Goal: Contribute content

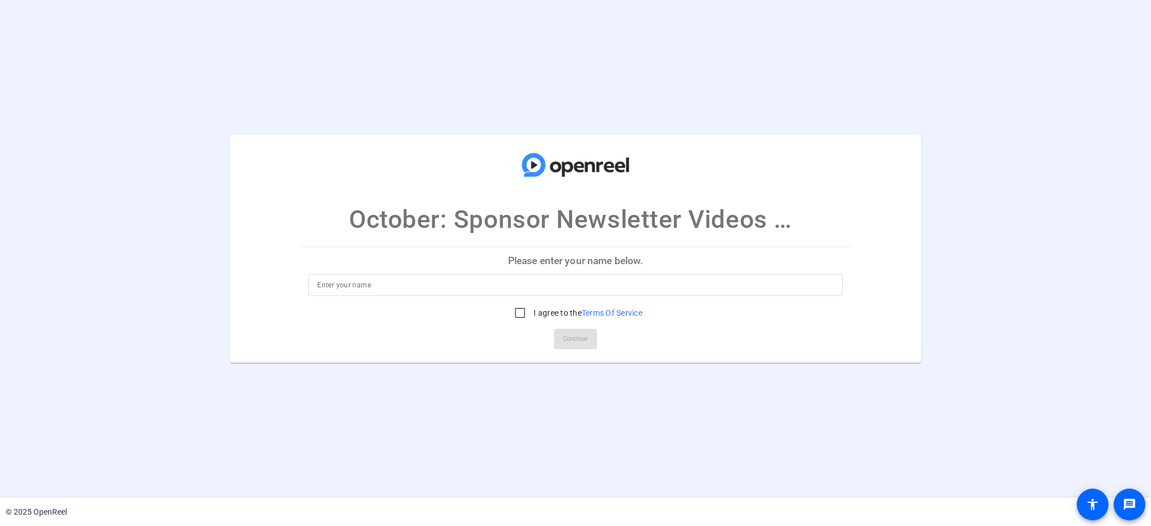
click at [561, 284] on input at bounding box center [575, 285] width 516 height 14
type input "[PERSON_NAME]"
click at [516, 314] on input "I agree to the Terms Of Service" at bounding box center [520, 312] width 23 height 23
checkbox input "true"
click at [569, 341] on span "Continue" at bounding box center [575, 338] width 25 height 17
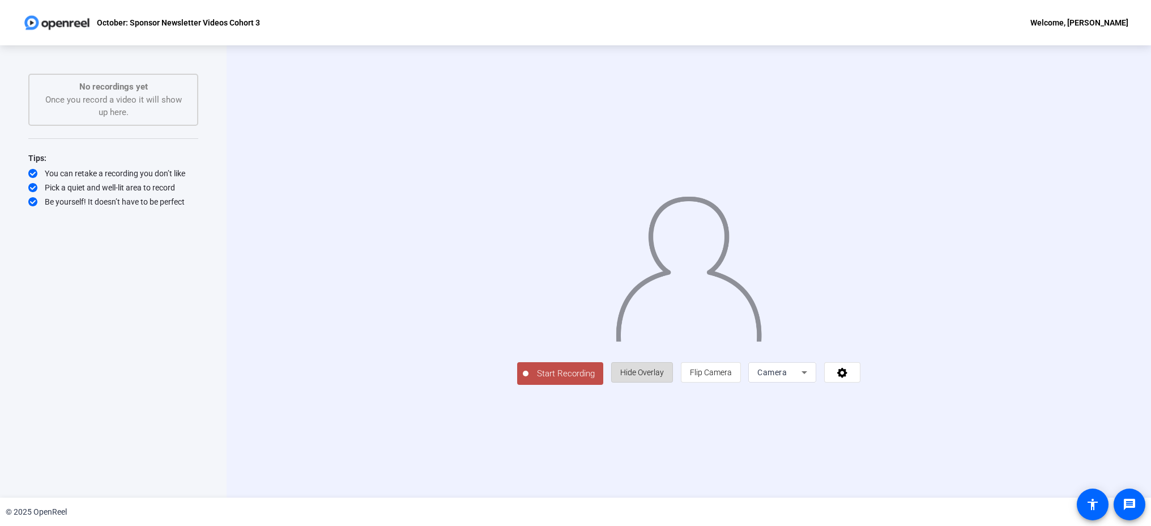
click at [664, 383] on span "Hide Overlay" at bounding box center [642, 372] width 44 height 22
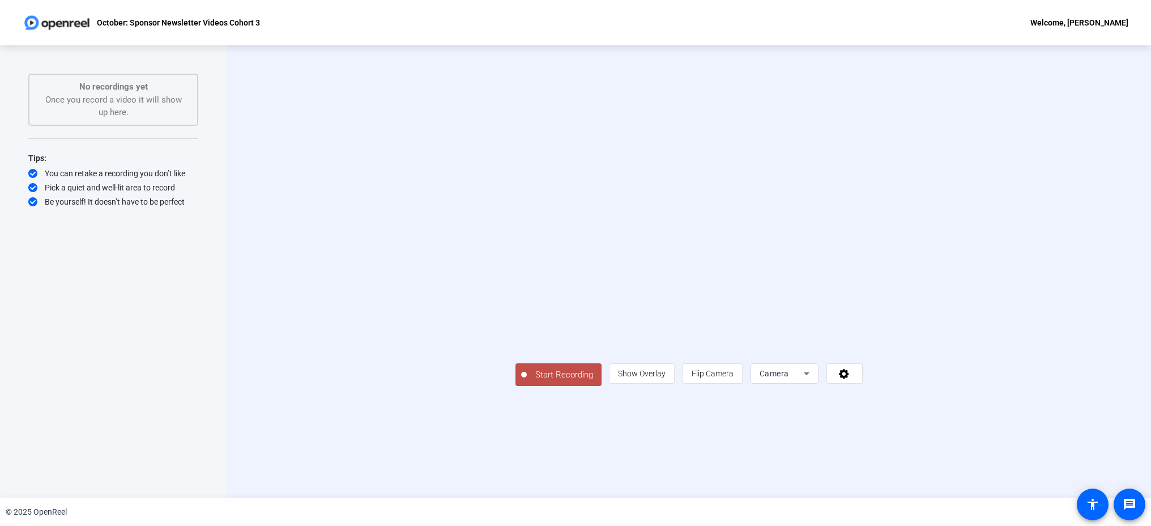
click at [527, 381] on span "Start Recording" at bounding box center [564, 374] width 75 height 13
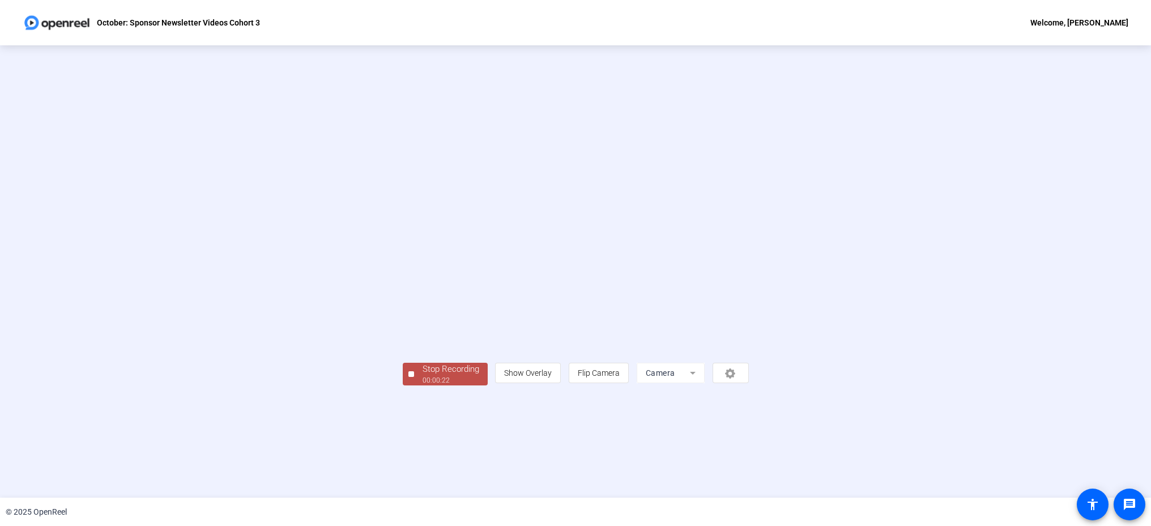
click at [414, 386] on span "Stop Recording 00:00:22" at bounding box center [451, 373] width 74 height 23
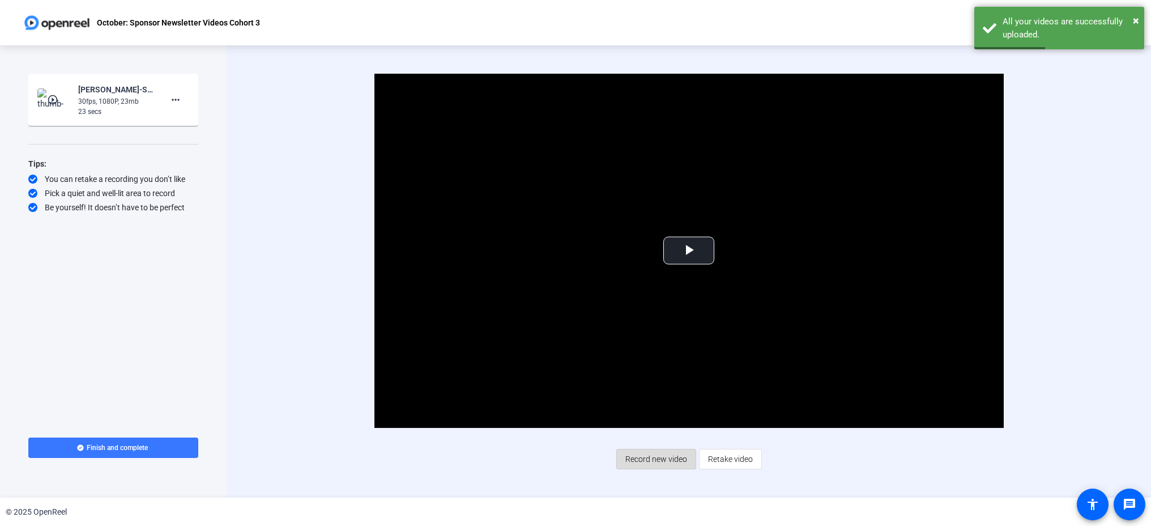
click at [645, 457] on span "Record new video" at bounding box center [656, 459] width 62 height 22
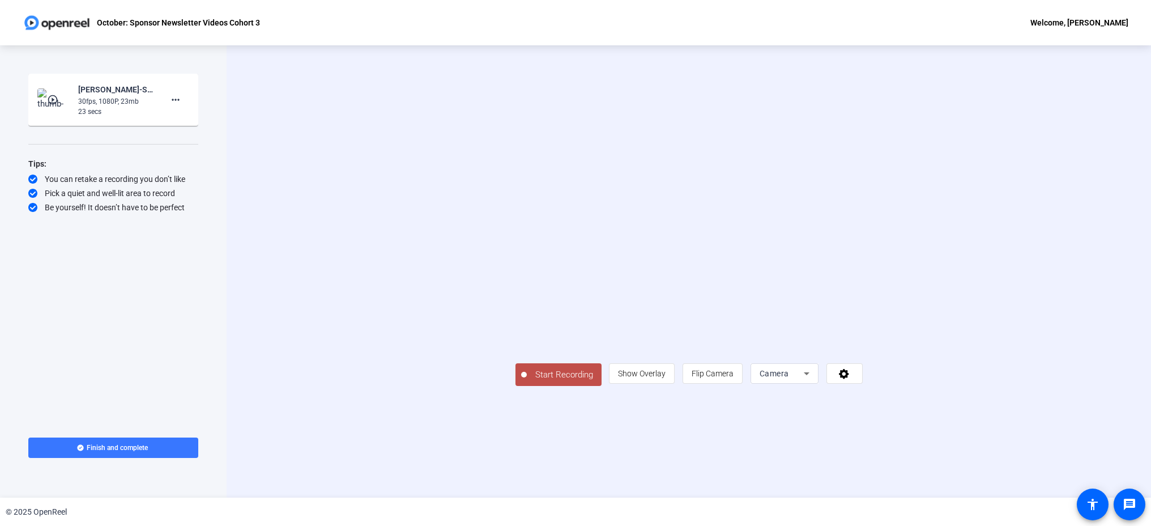
click at [527, 381] on span "Start Recording" at bounding box center [564, 374] width 75 height 13
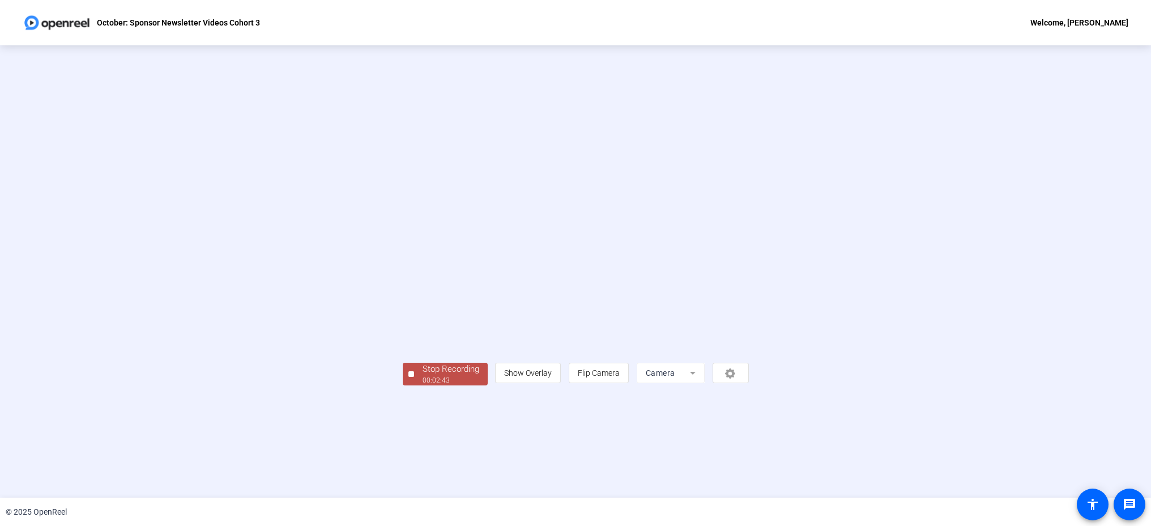
click at [423, 376] on div "Stop Recording" at bounding box center [451, 368] width 57 height 13
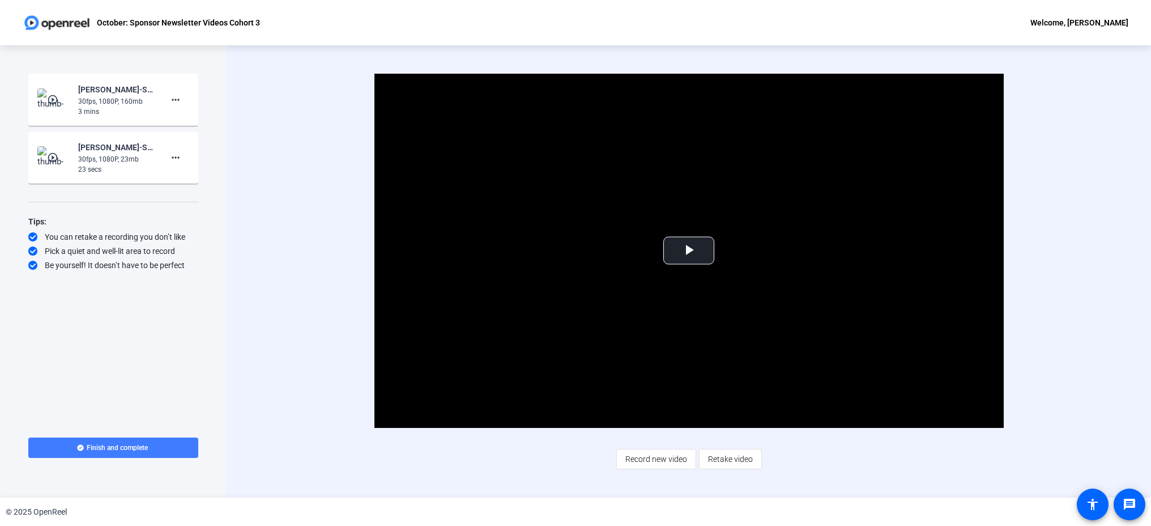
click at [97, 446] on span "Finish and complete" at bounding box center [117, 447] width 61 height 9
